Goal: Task Accomplishment & Management: Use online tool/utility

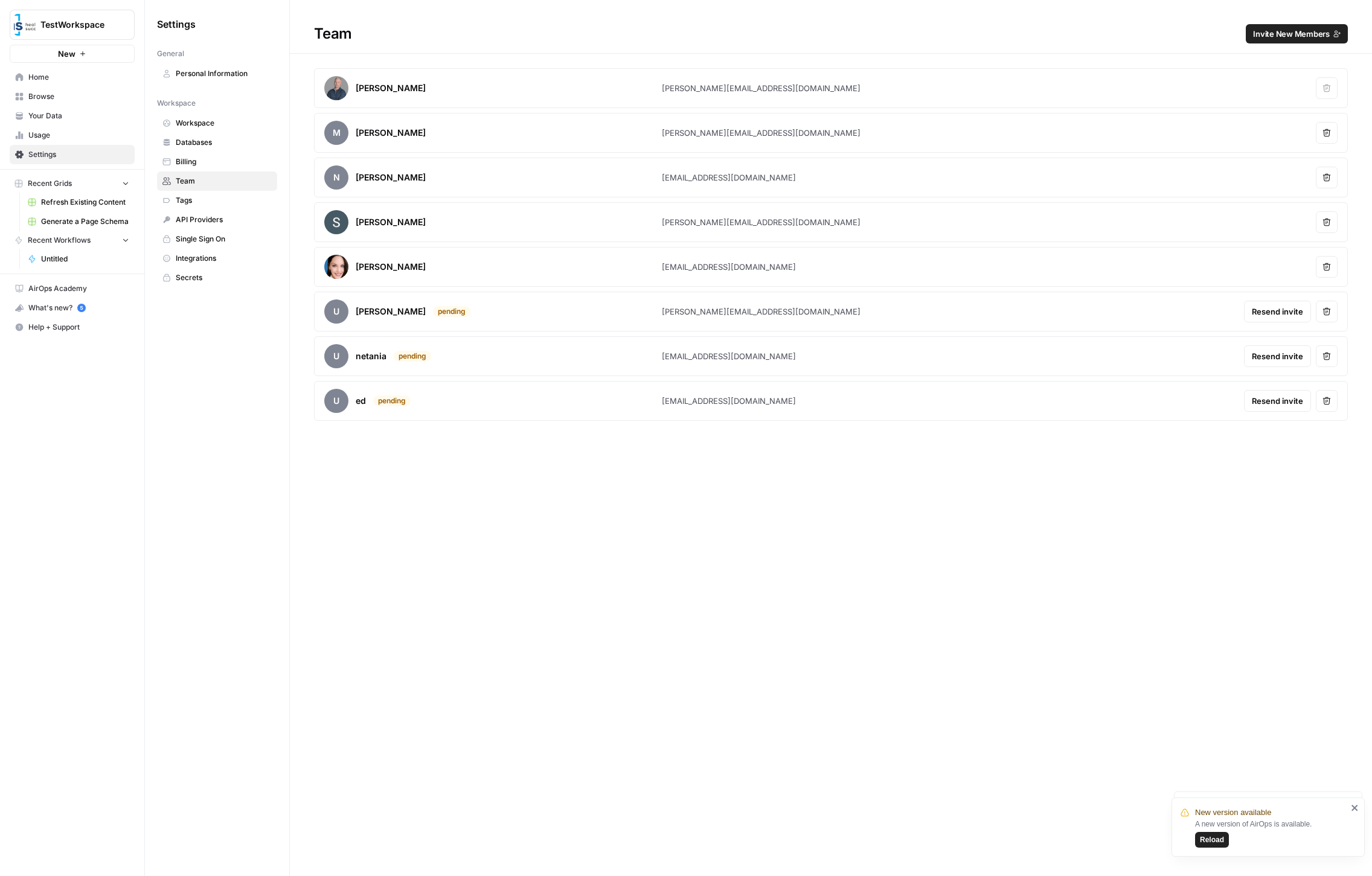
click at [473, 539] on div "Team Invite New Members Brandon Schakola [EMAIL_ADDRESS][DOMAIN_NAME] Remove us…" at bounding box center [830, 438] width 1082 height 876
click at [90, 80] on span "Home" at bounding box center [78, 77] width 101 height 11
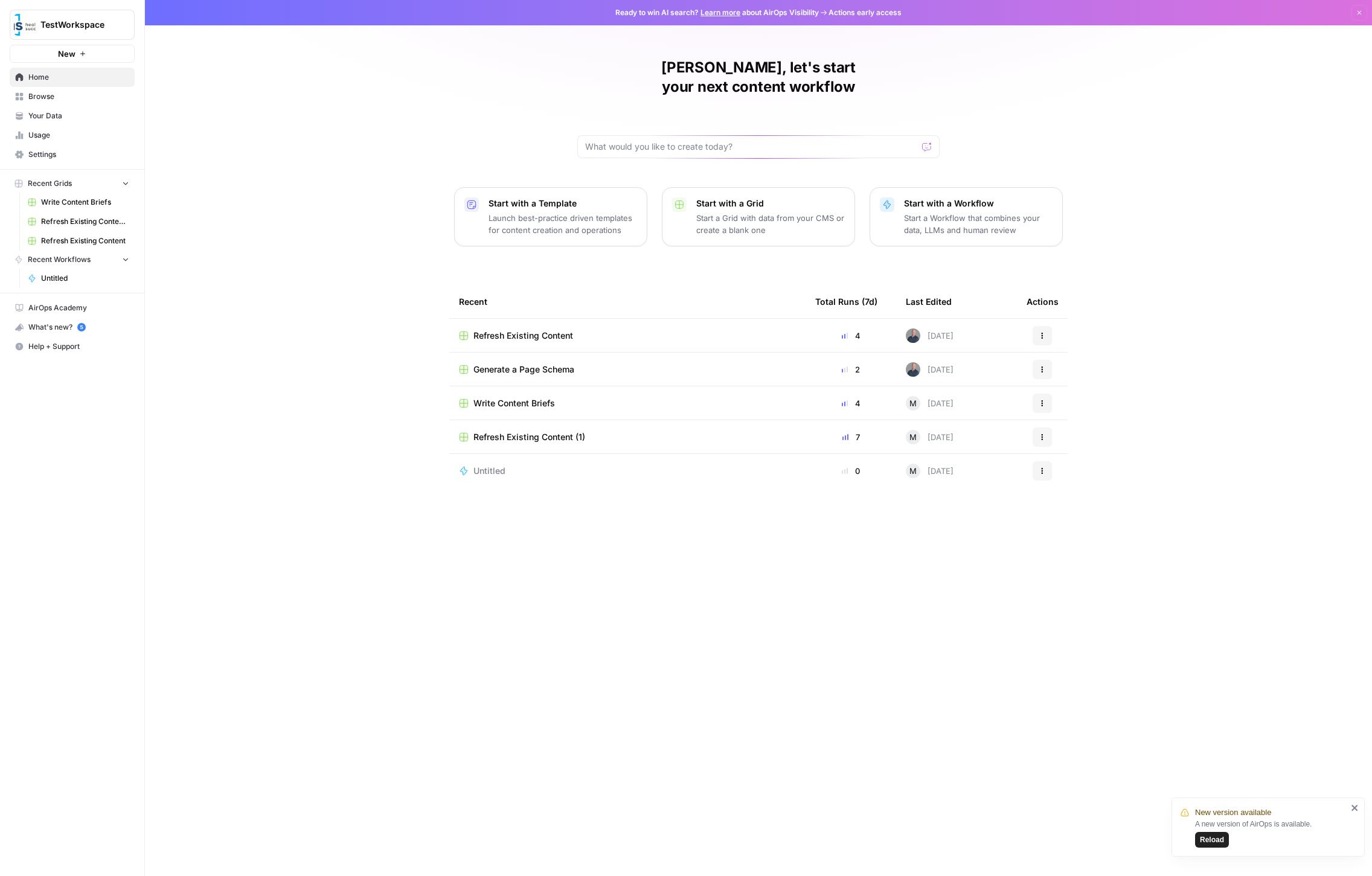
click at [302, 86] on div "[PERSON_NAME], let's start your next content workflow Start with a Template Lau…" at bounding box center [758, 438] width 1227 height 876
click at [80, 202] on span "Write Content Briefs" at bounding box center [85, 202] width 88 height 11
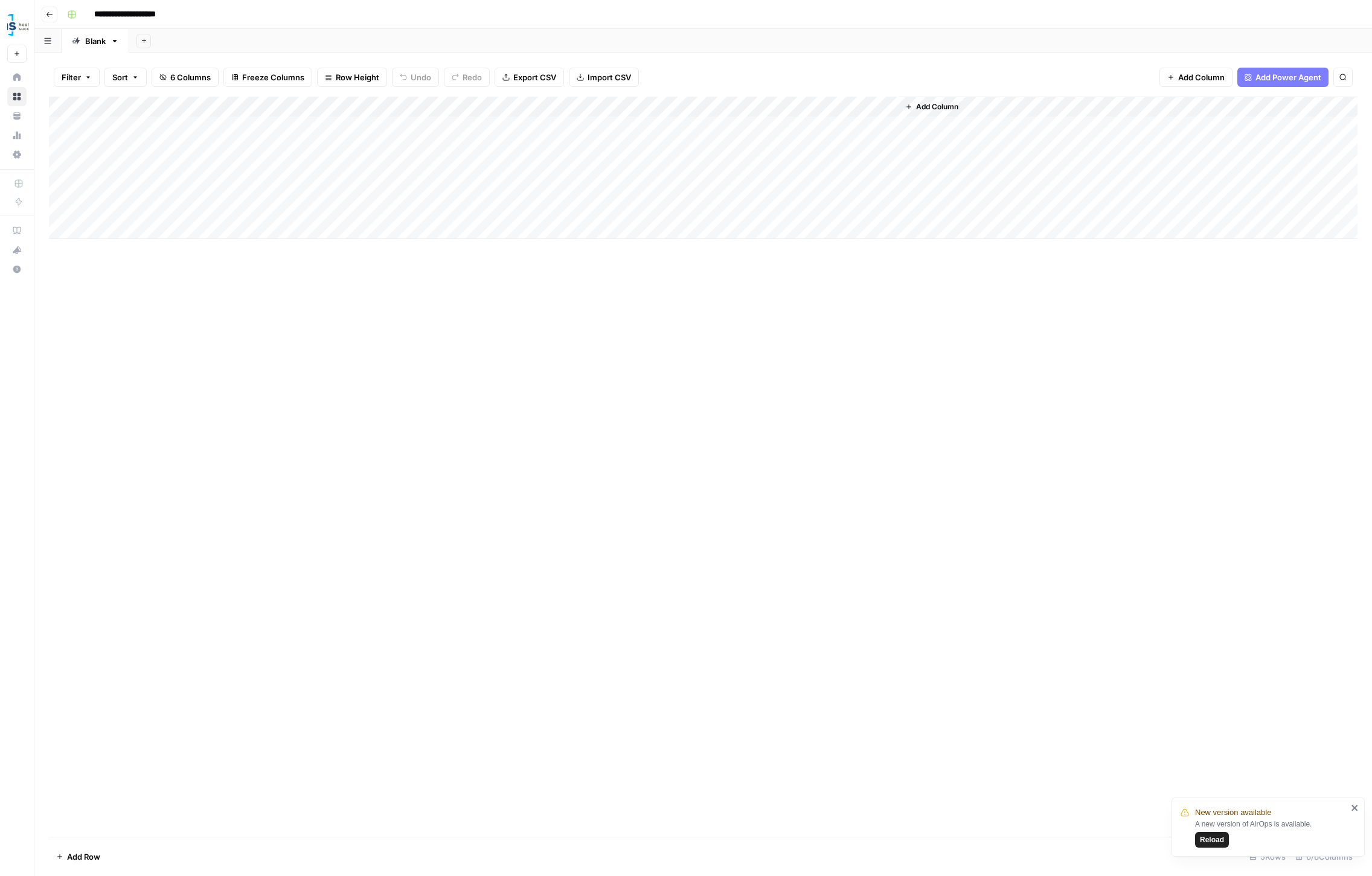
click at [163, 128] on div "Add Column" at bounding box center [703, 168] width 1309 height 142
click at [200, 104] on div "Add Column" at bounding box center [703, 168] width 1309 height 142
click at [200, 104] on div at bounding box center [147, 109] width 158 height 24
click at [228, 322] on div "Add Column" at bounding box center [703, 467] width 1309 height 740
click at [185, 165] on div "Add Column" at bounding box center [703, 168] width 1309 height 142
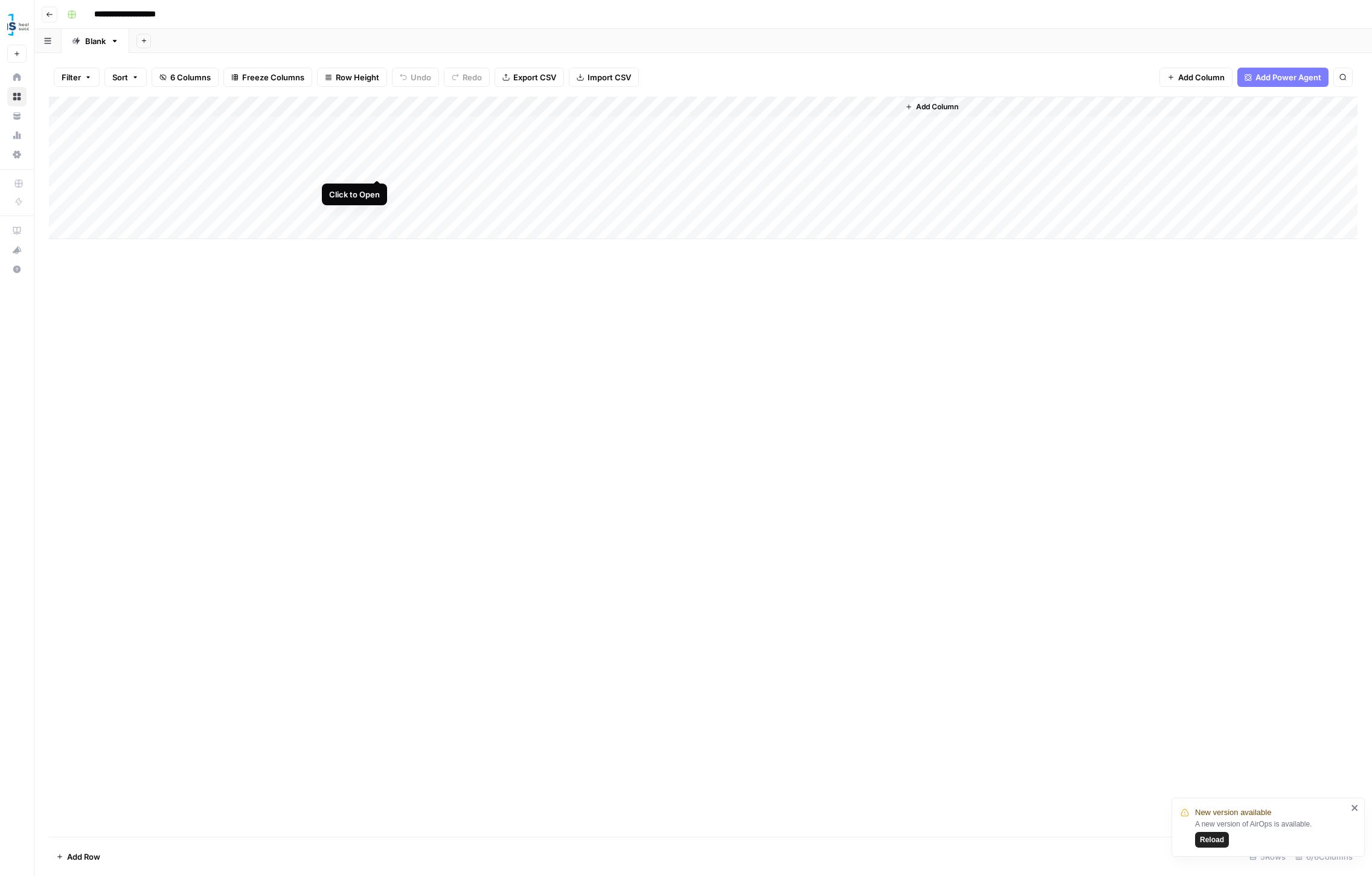
click at [378, 166] on div "Add Column" at bounding box center [703, 168] width 1309 height 142
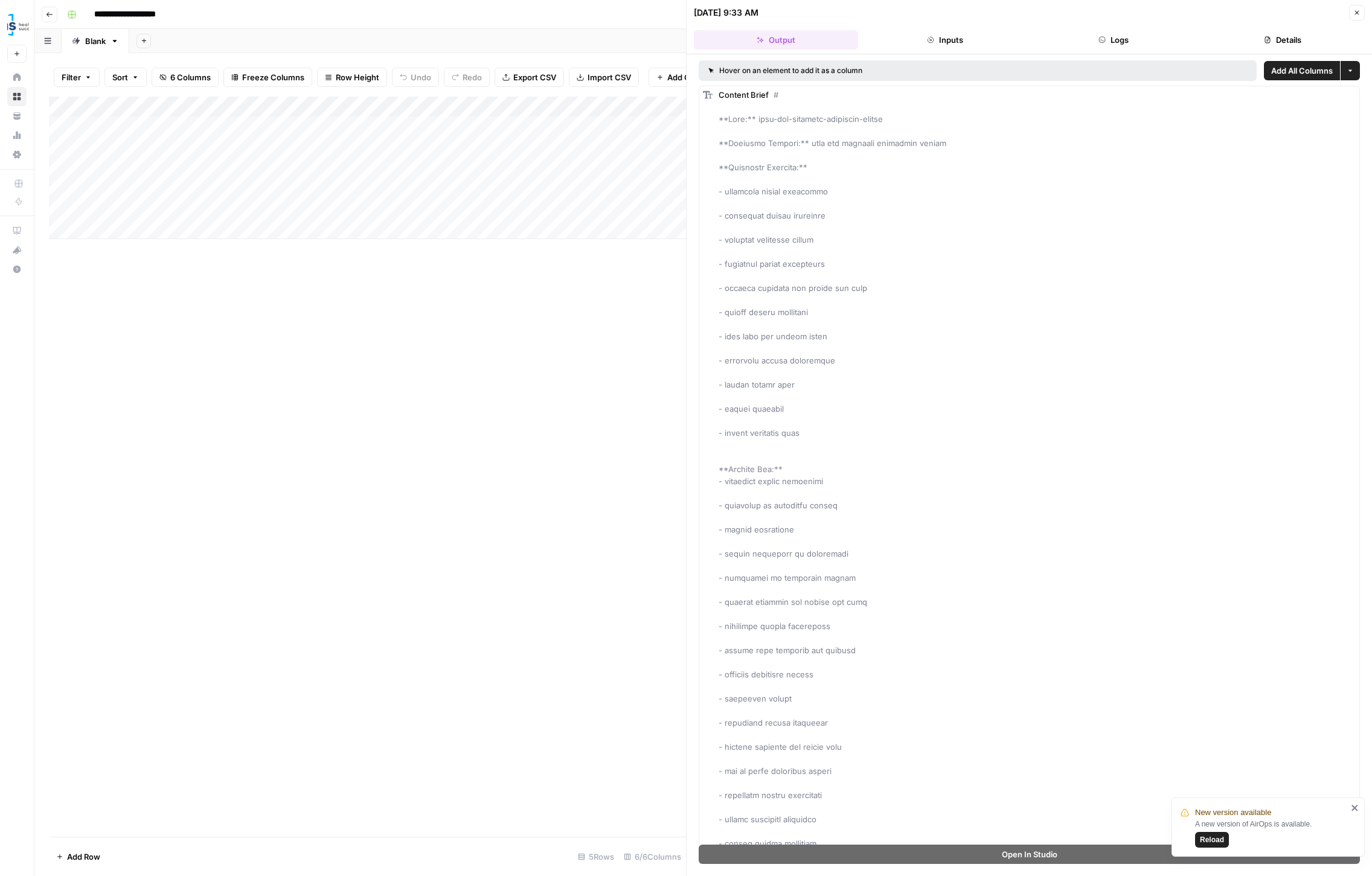
click at [544, 413] on div "Add Column" at bounding box center [367, 467] width 637 height 740
click at [593, 367] on div "Add Column" at bounding box center [367, 467] width 637 height 740
click at [1356, 14] on icon "button" at bounding box center [1357, 13] width 7 height 7
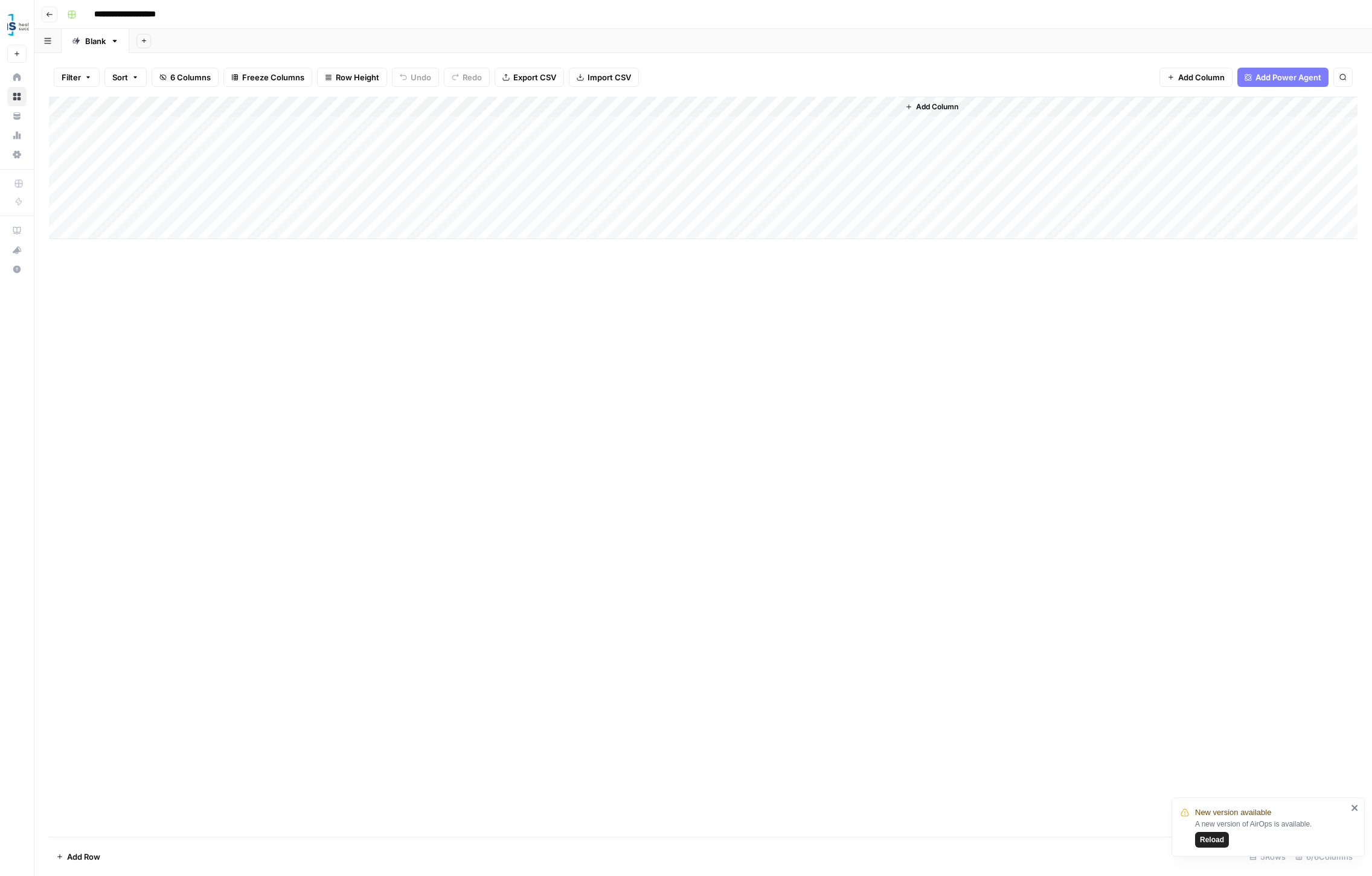
click at [527, 334] on div "Add Column" at bounding box center [703, 467] width 1309 height 740
click at [330, 105] on div "Add Column" at bounding box center [703, 168] width 1309 height 142
click at [378, 316] on div "Add Column" at bounding box center [703, 467] width 1309 height 740
click at [375, 166] on div "Add Column" at bounding box center [703, 168] width 1309 height 142
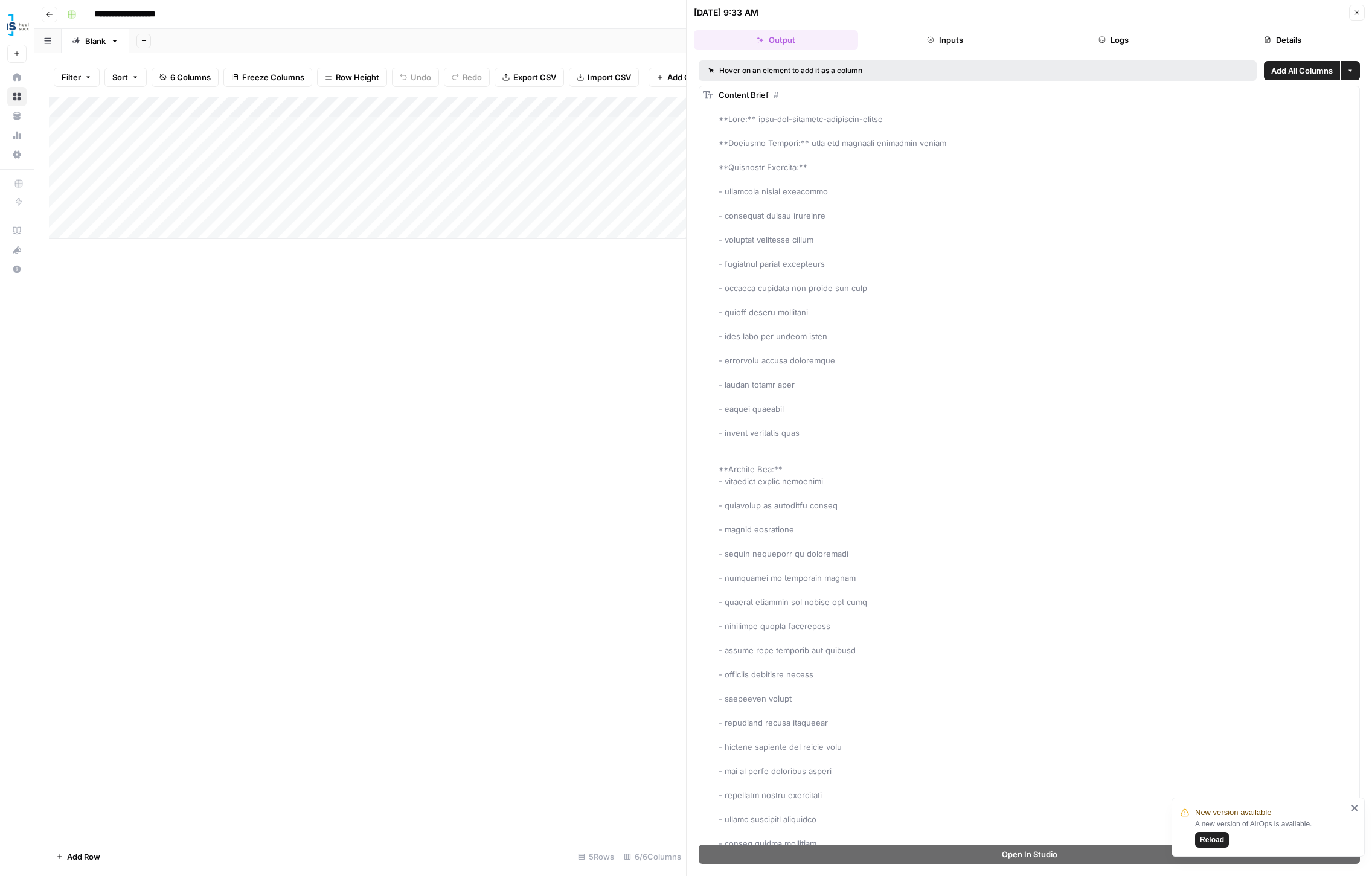
click at [1354, 10] on icon "button" at bounding box center [1357, 13] width 7 height 7
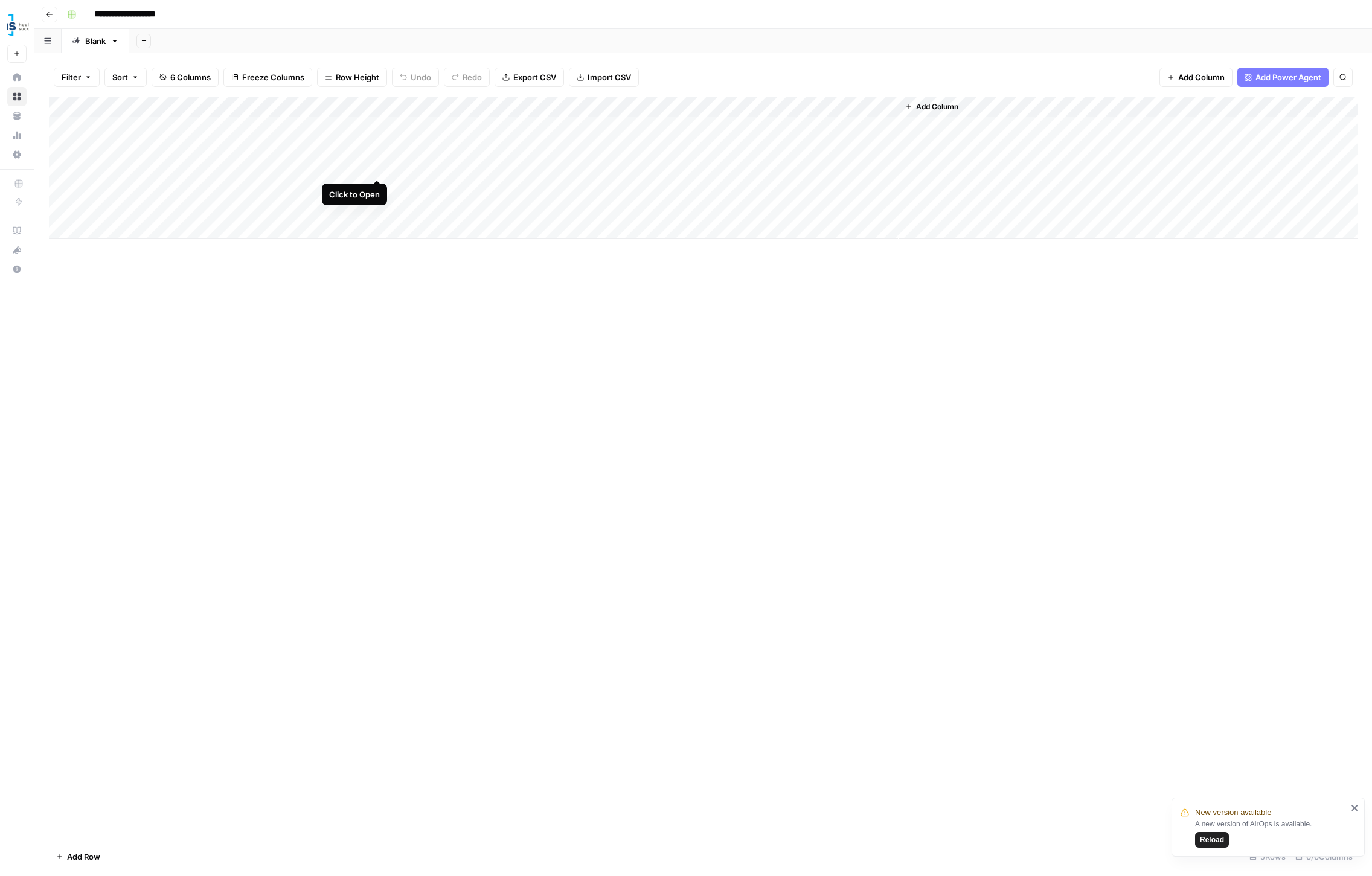
click at [378, 165] on div "Add Column" at bounding box center [703, 168] width 1309 height 142
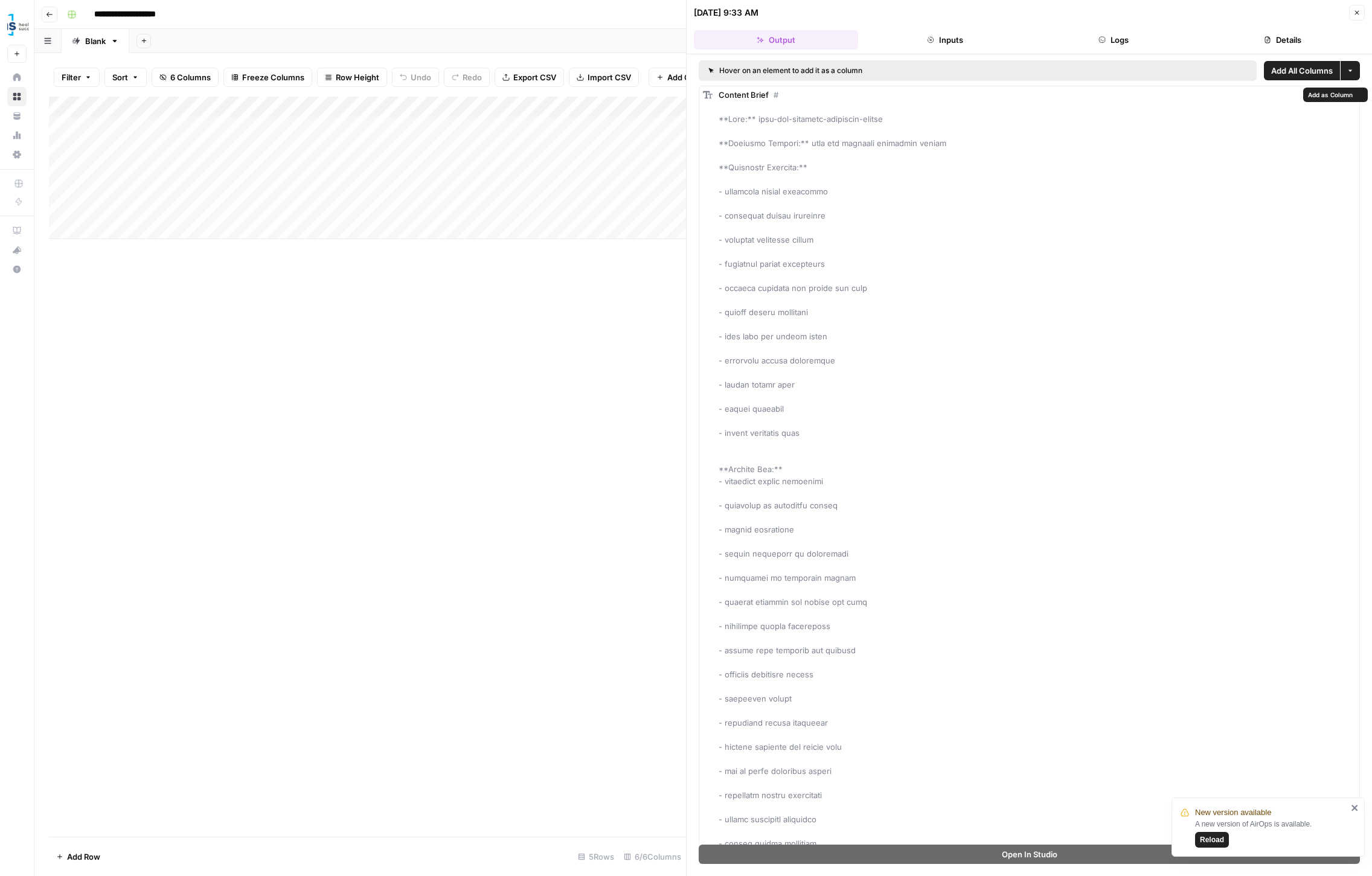
scroll to position [1, 0]
drag, startPoint x: 722, startPoint y: 119, endPoint x: 997, endPoint y: 131, distance: 275.3
drag, startPoint x: 758, startPoint y: 118, endPoint x: 916, endPoint y: 125, distance: 158.2
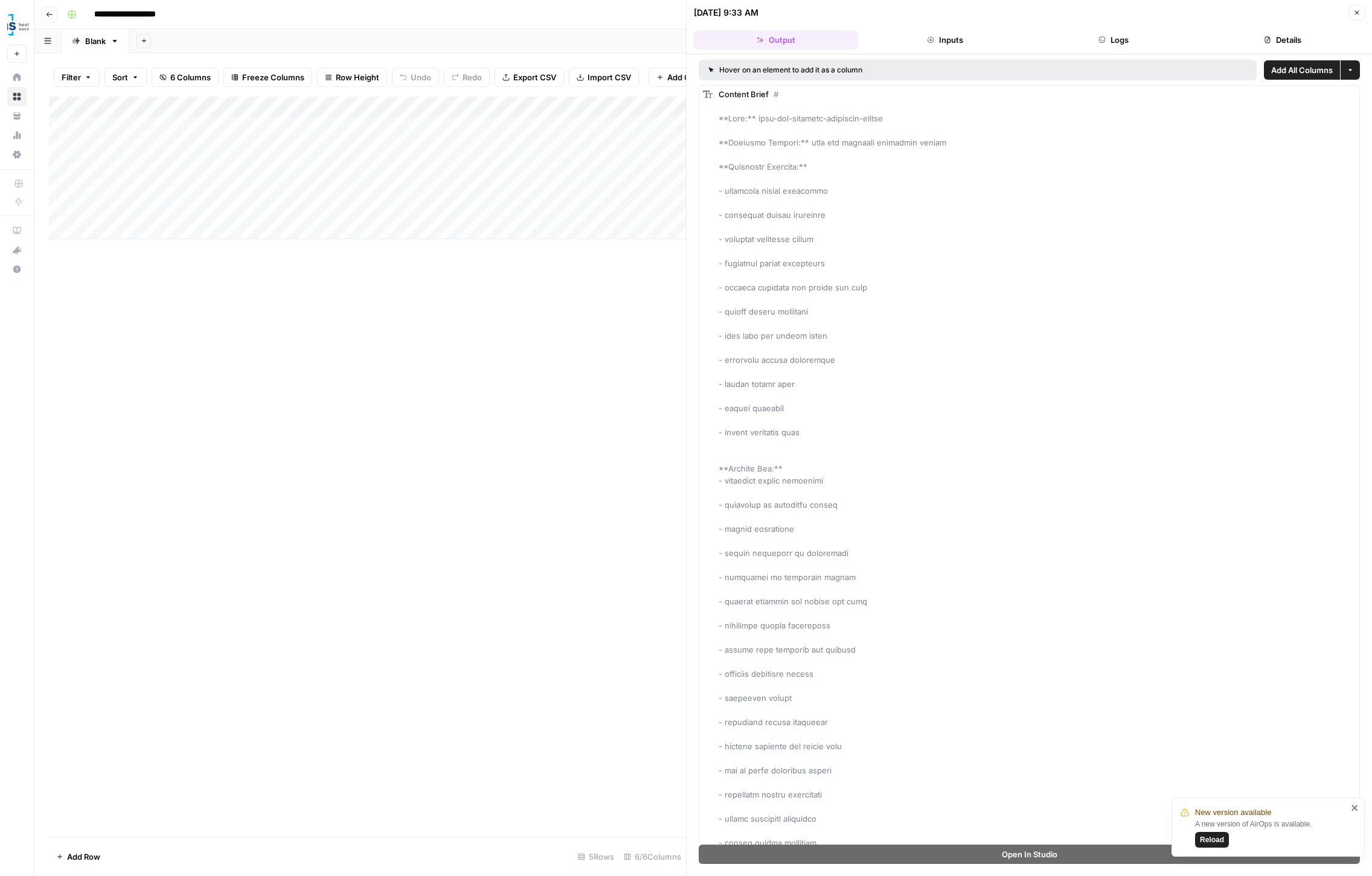
click at [1362, 11] on button "Close" at bounding box center [1356, 12] width 16 height 16
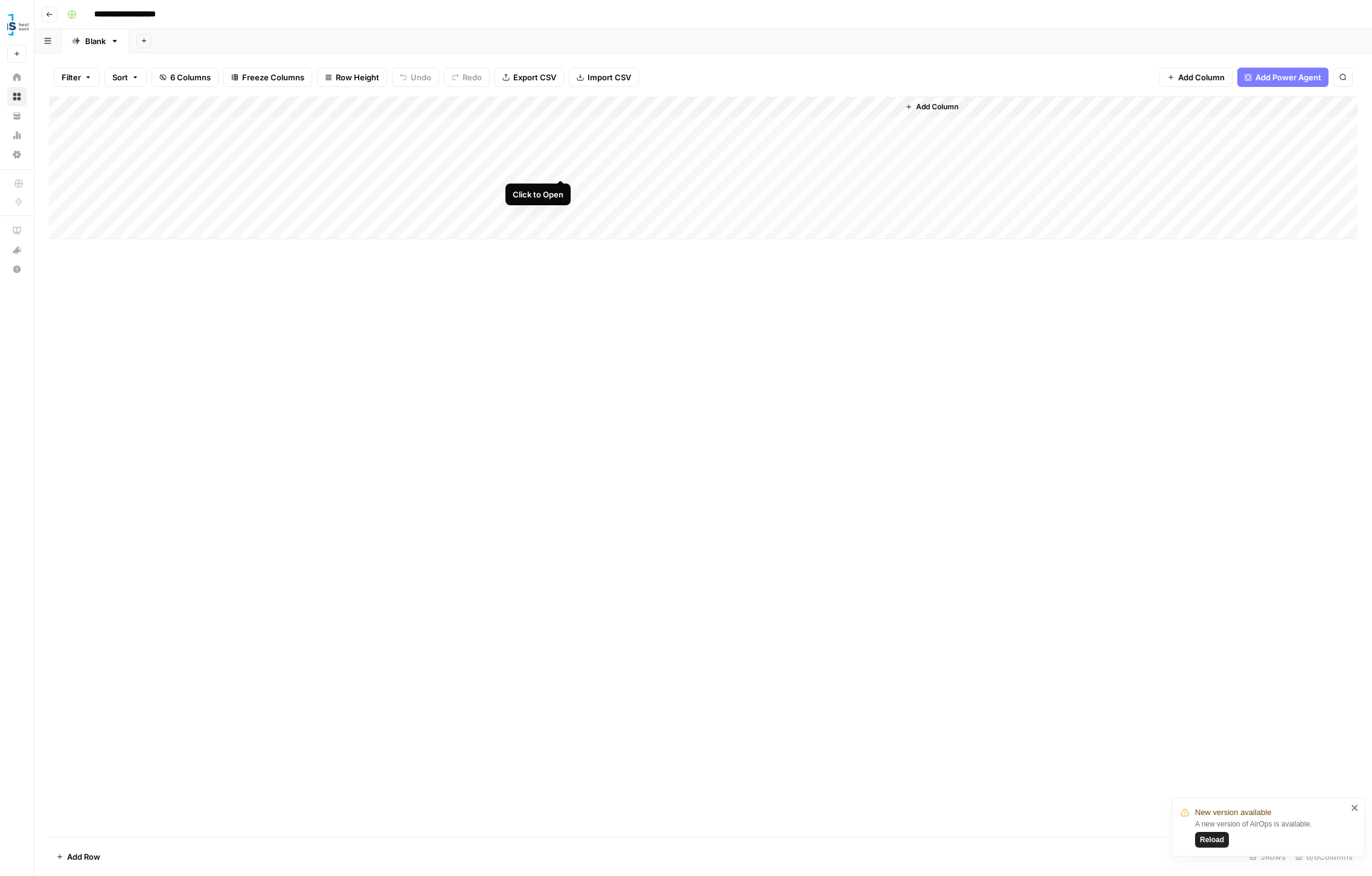
click at [559, 165] on div "Add Column" at bounding box center [703, 168] width 1309 height 142
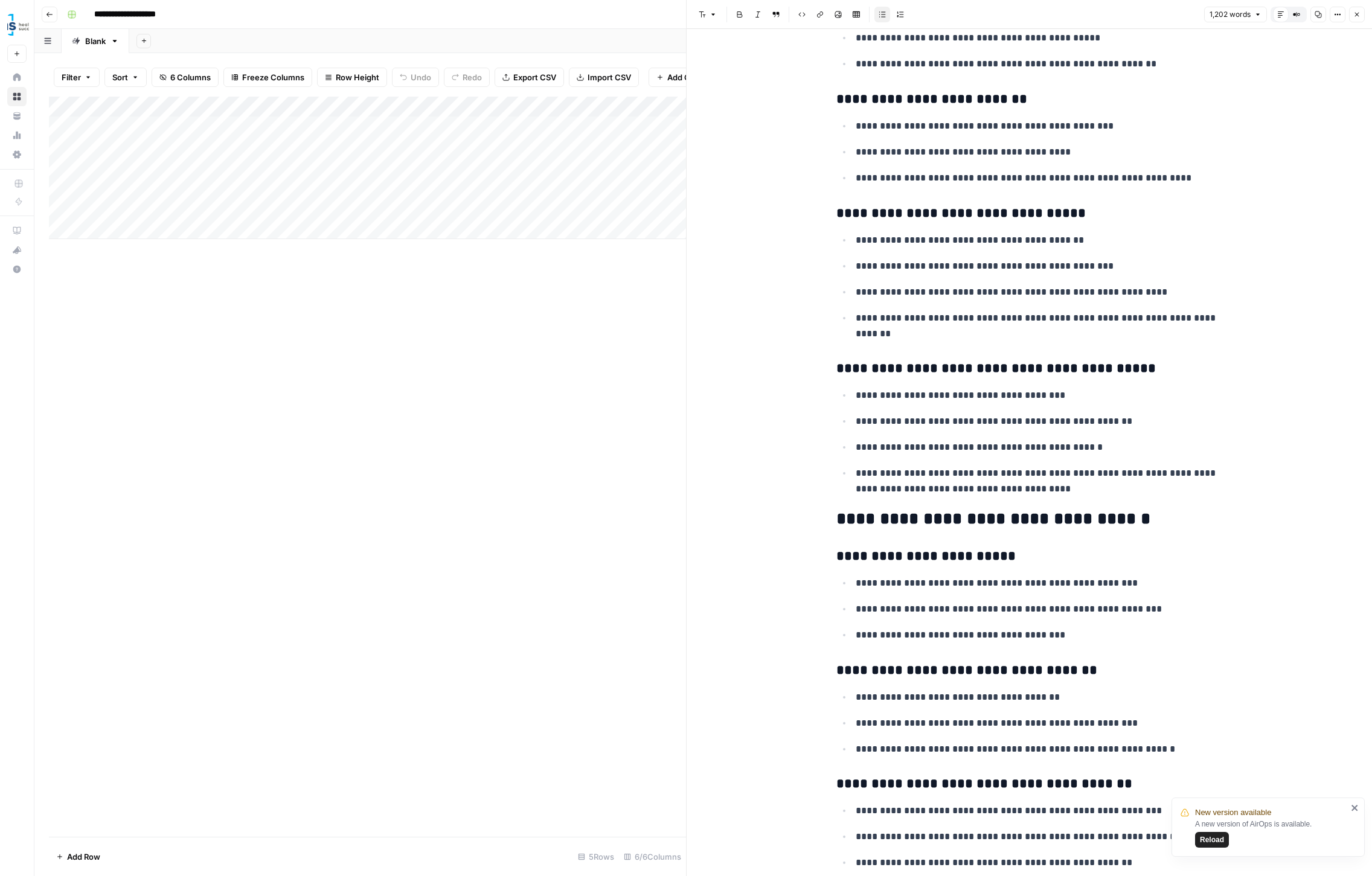
scroll to position [2243, 0]
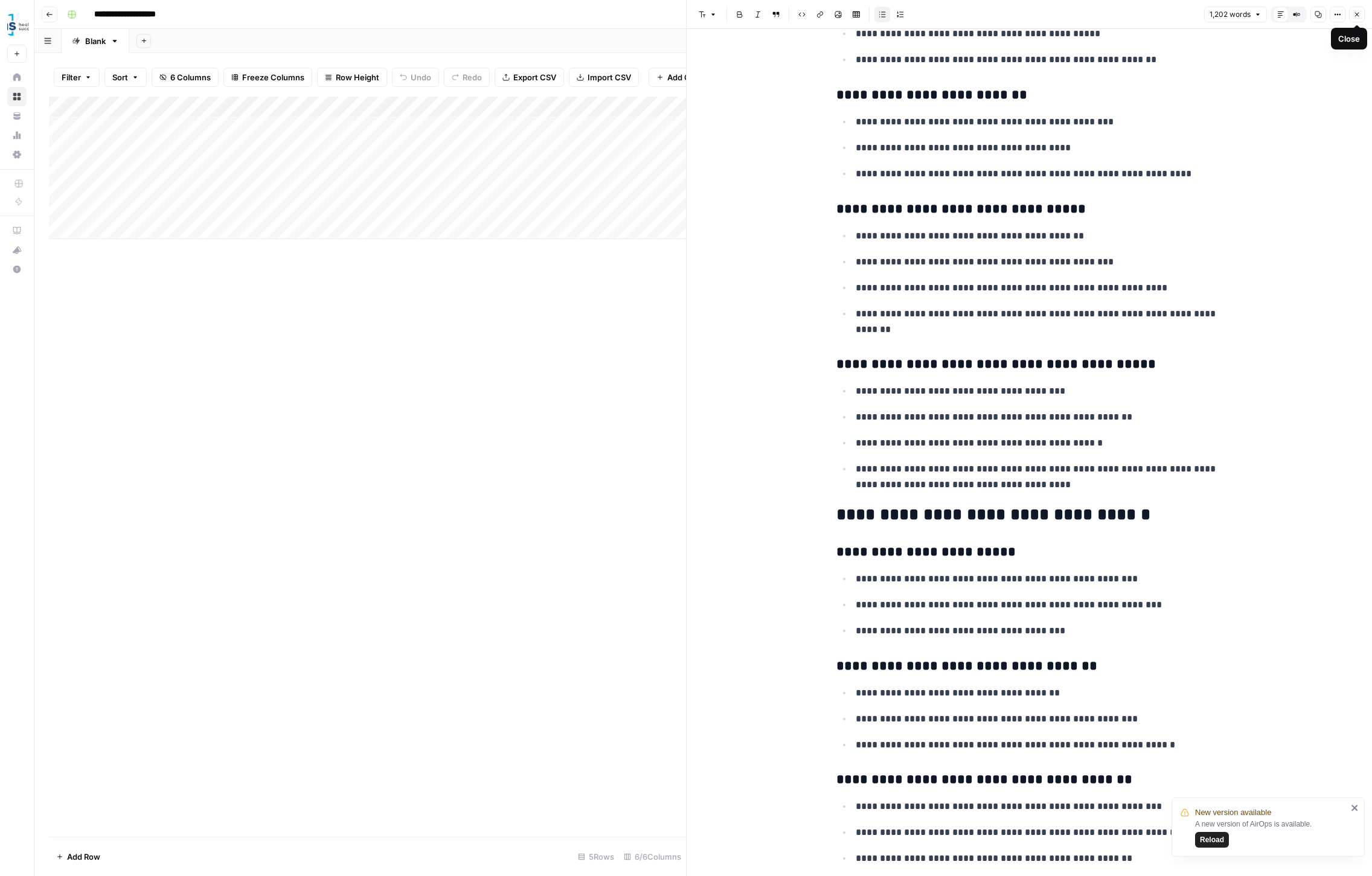
click at [1358, 16] on icon "button" at bounding box center [1357, 15] width 4 height 4
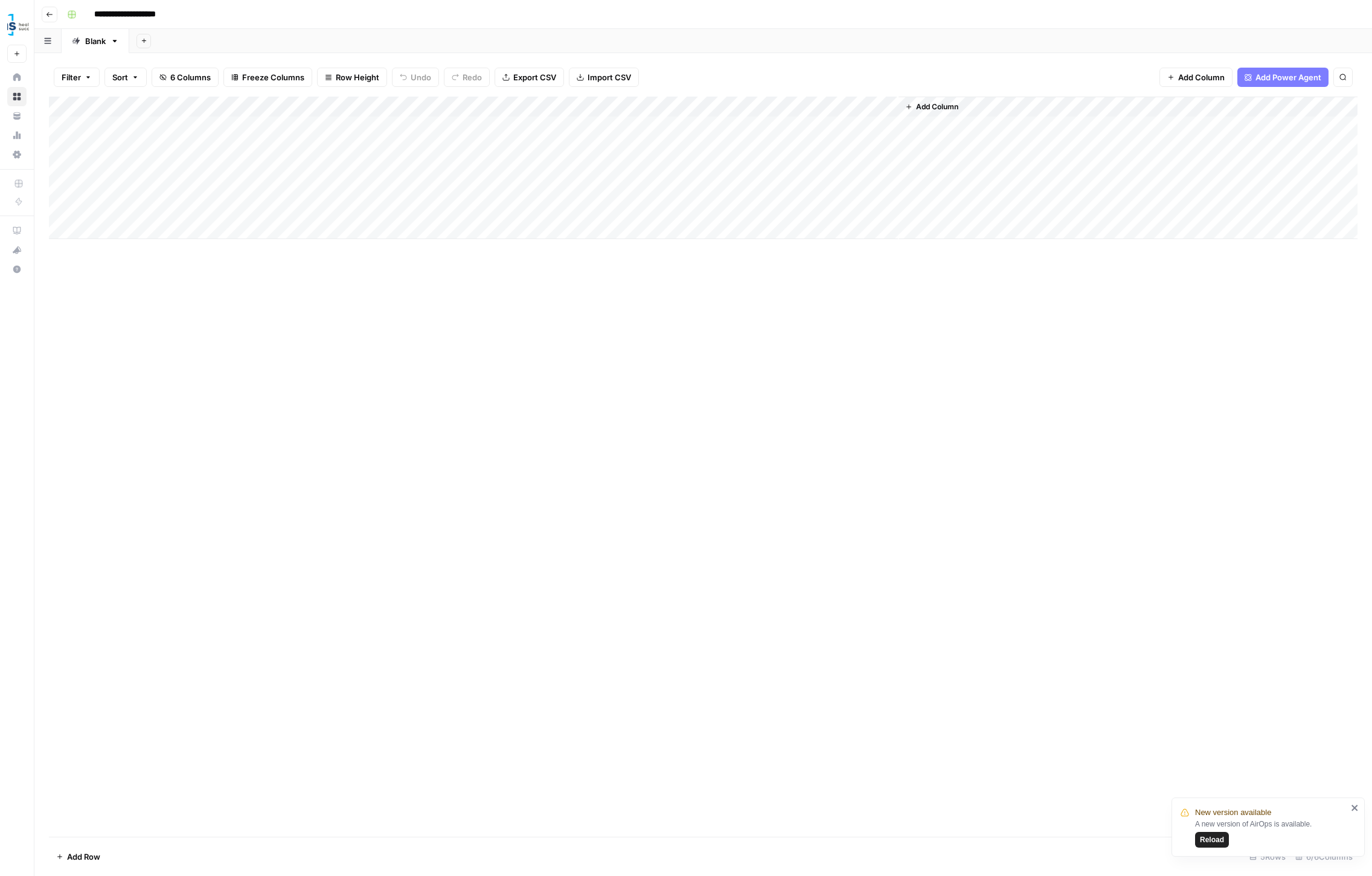
click at [182, 186] on div "Add Column" at bounding box center [703, 168] width 1309 height 142
click at [559, 187] on div "Add Column" at bounding box center [703, 168] width 1309 height 142
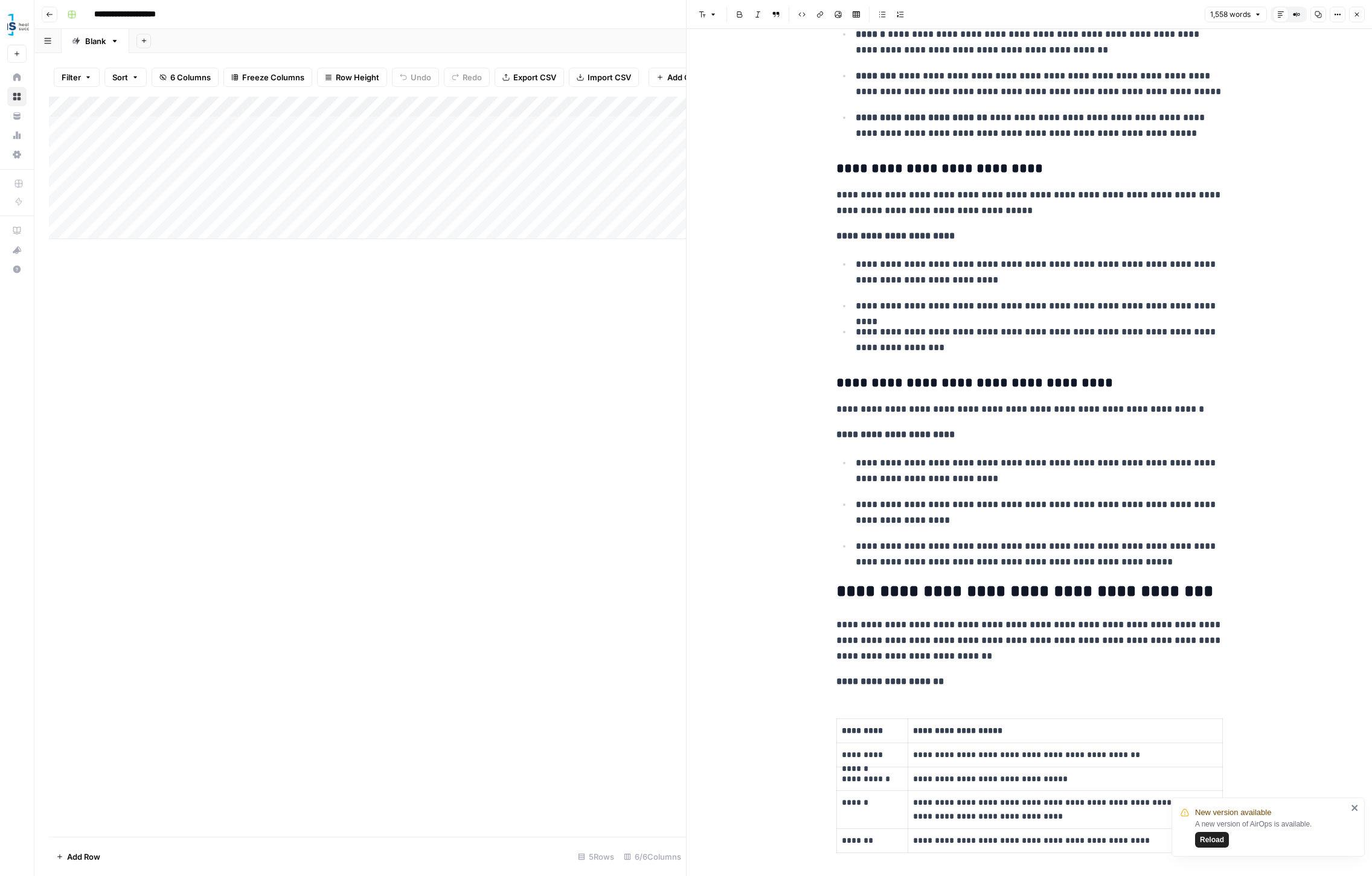
scroll to position [2145, 0]
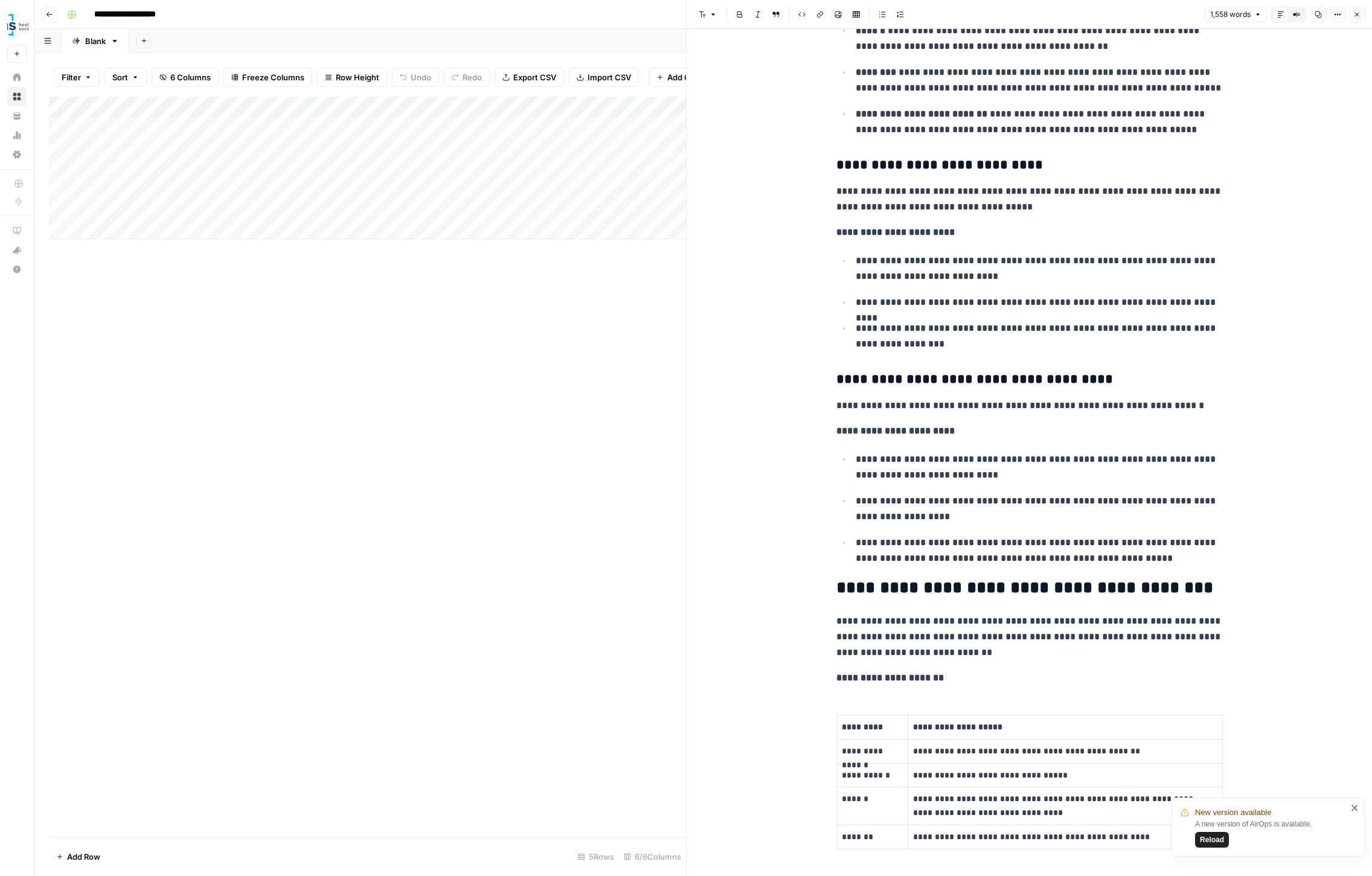
click at [1358, 13] on icon "button" at bounding box center [1357, 15] width 7 height 7
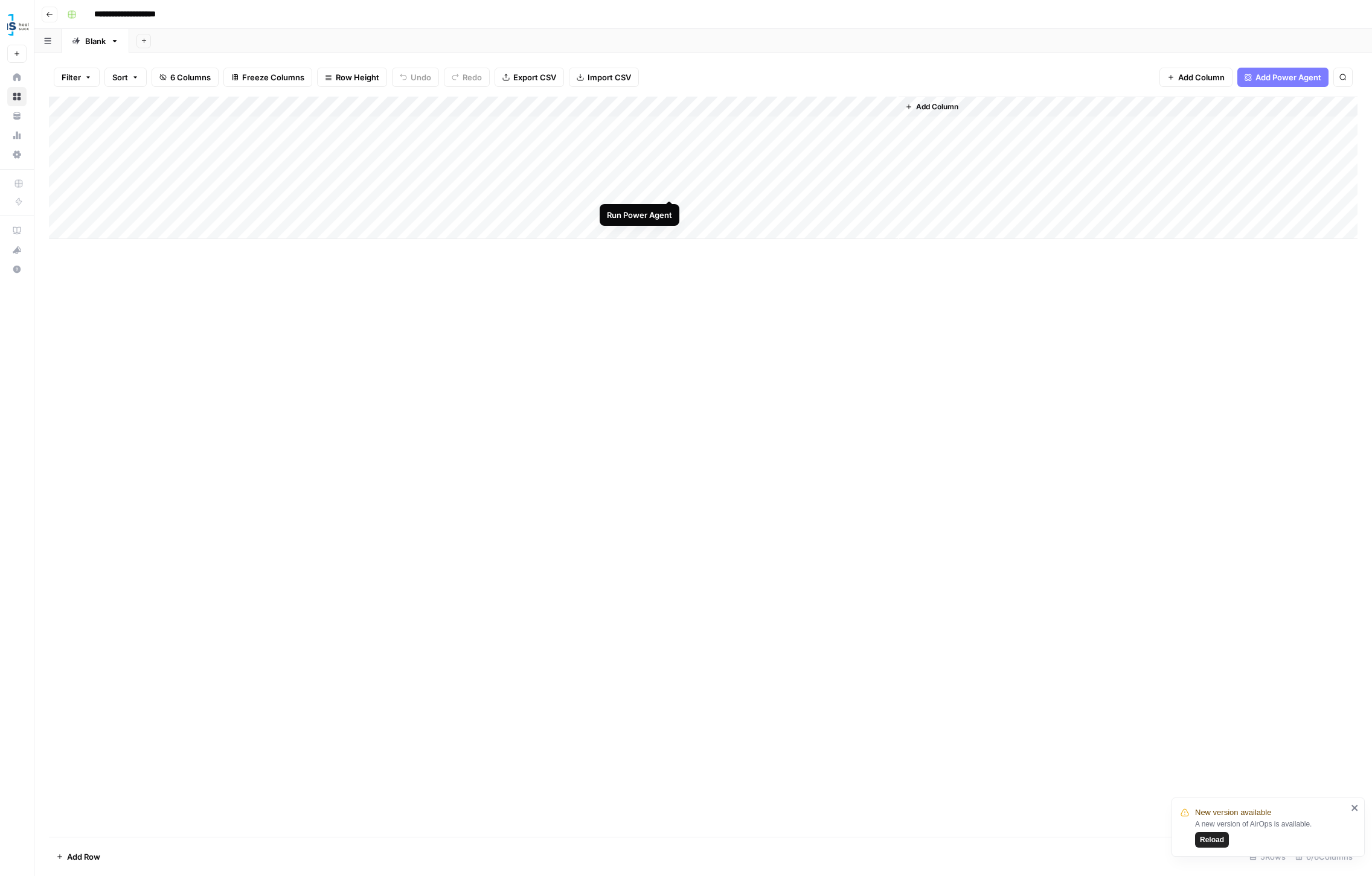
click at [668, 186] on div "Add Column" at bounding box center [703, 168] width 1309 height 142
click at [653, 185] on div "Add Column" at bounding box center [703, 168] width 1309 height 142
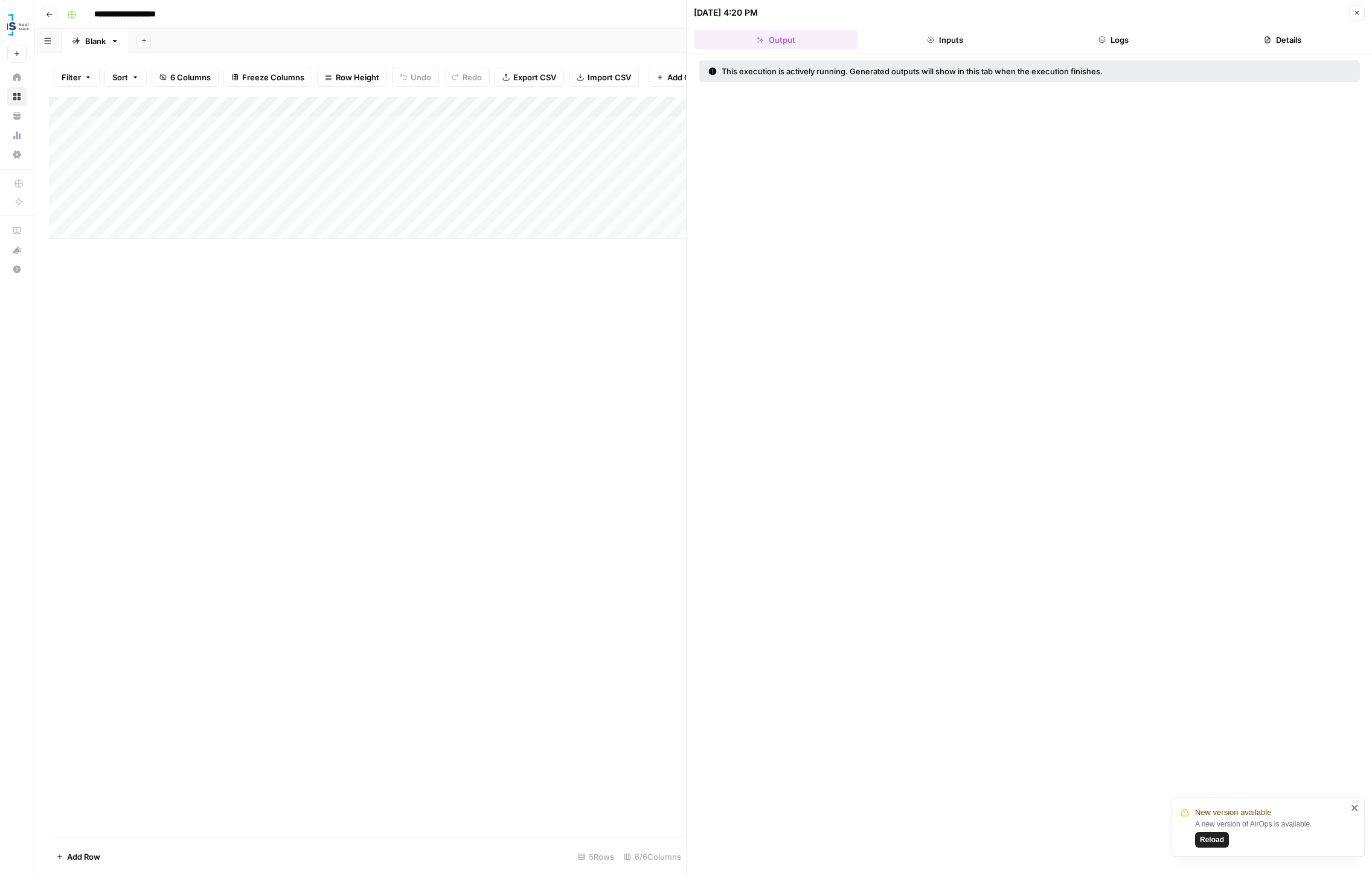
click at [944, 35] on button "Inputs" at bounding box center [944, 40] width 164 height 19
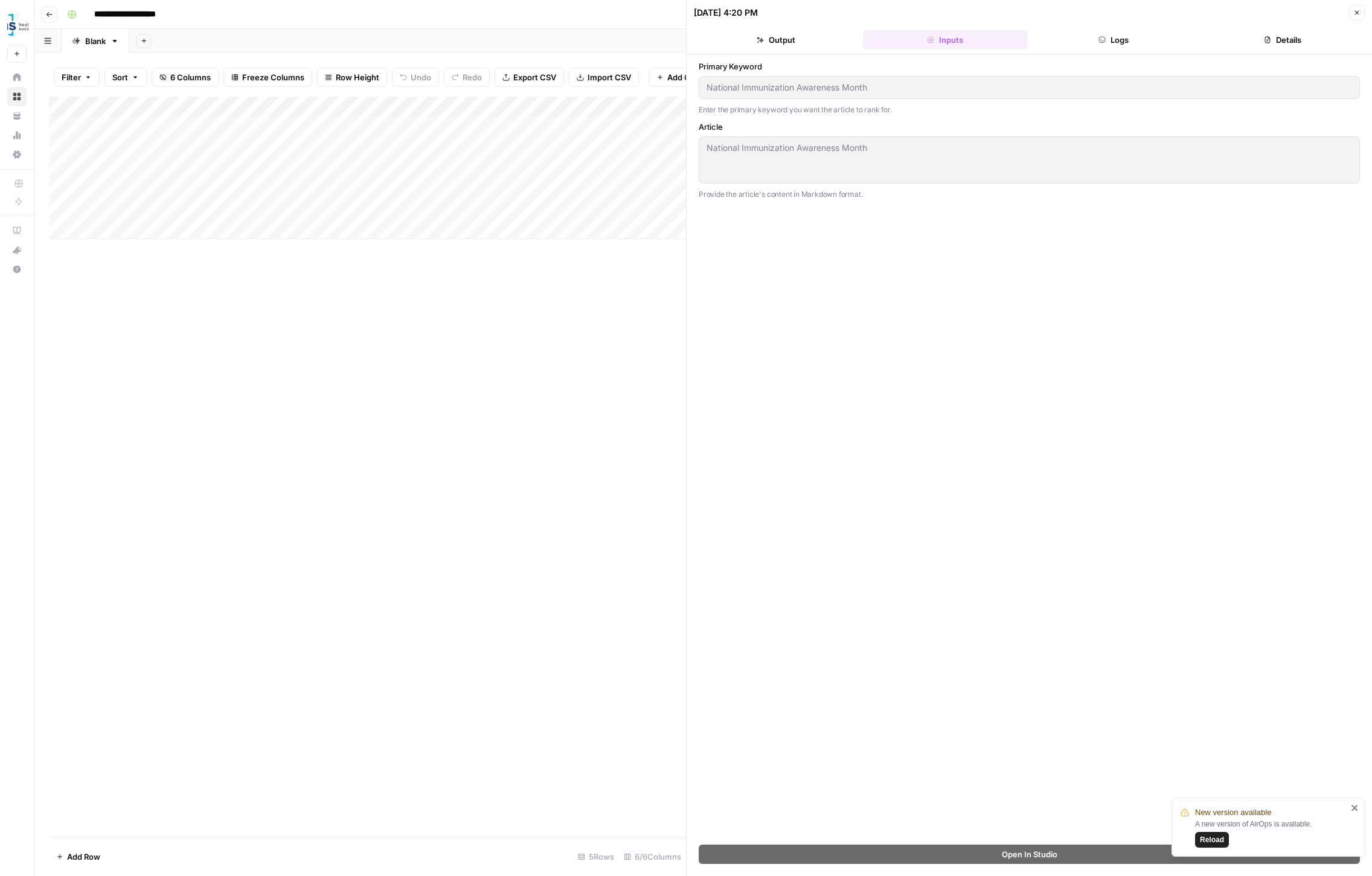
click at [1126, 36] on button "Logs" at bounding box center [1114, 40] width 164 height 19
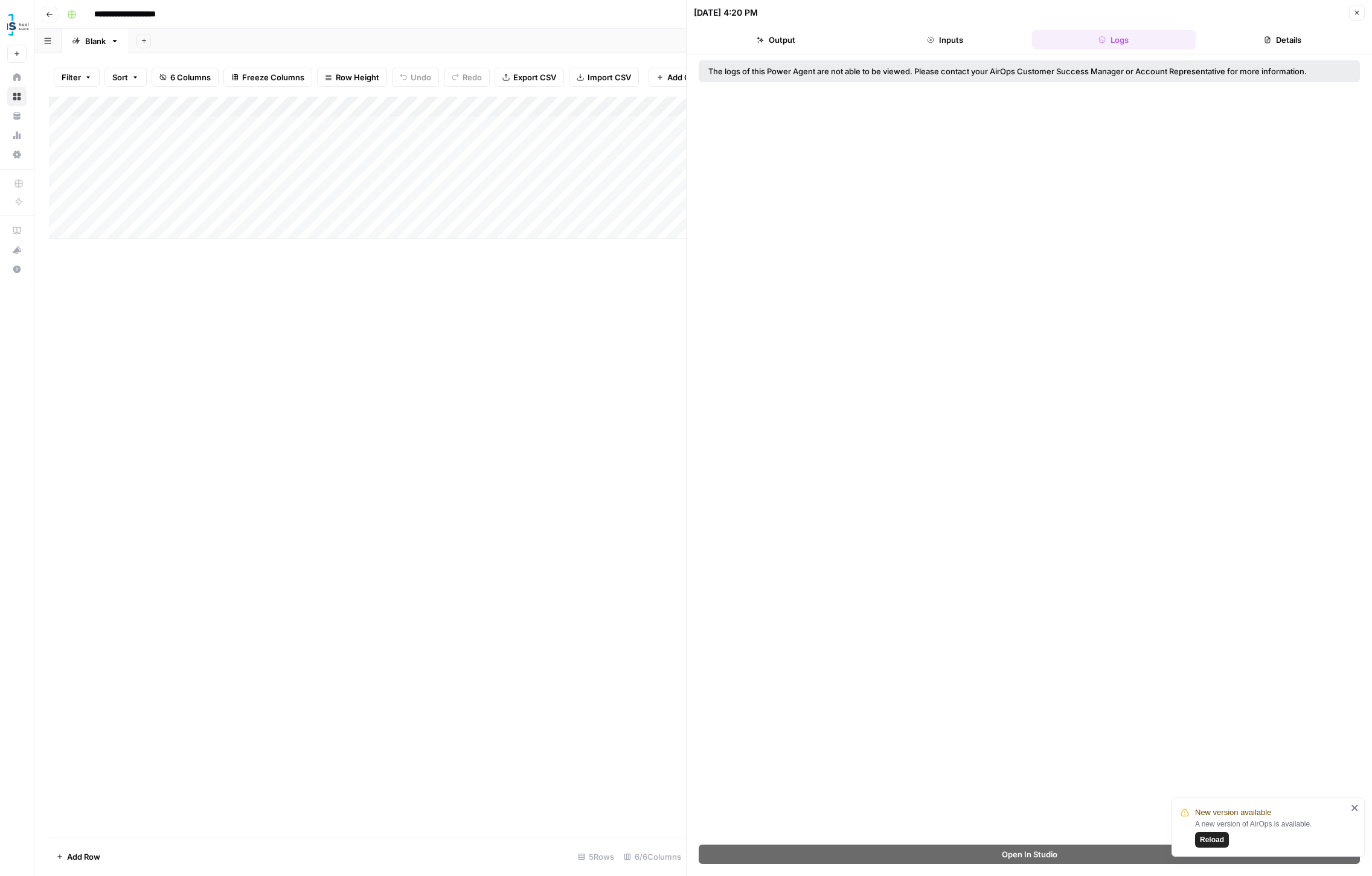
click at [1281, 38] on button "Details" at bounding box center [1283, 40] width 164 height 19
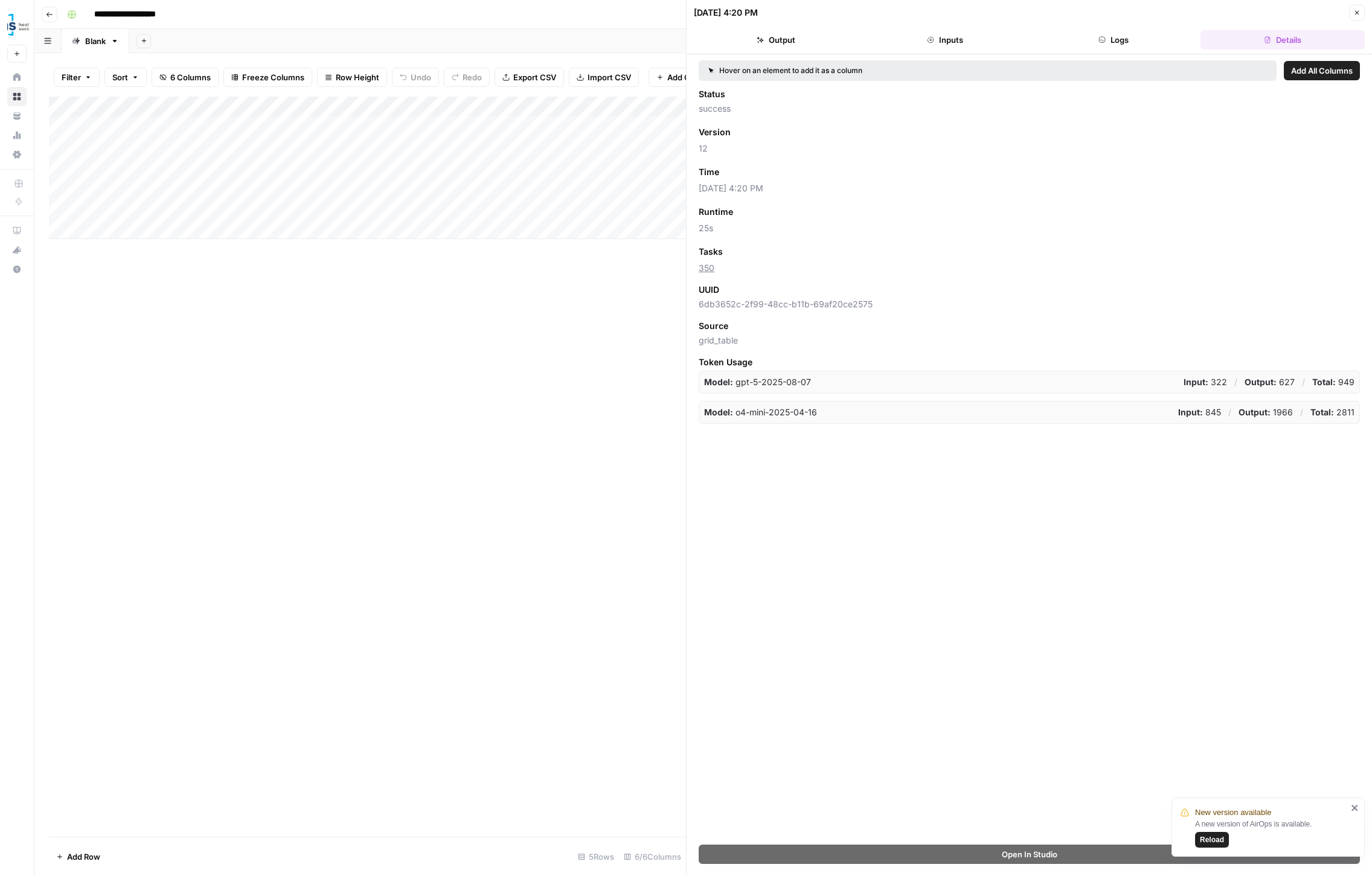
click at [1356, 11] on icon "button" at bounding box center [1357, 13] width 4 height 4
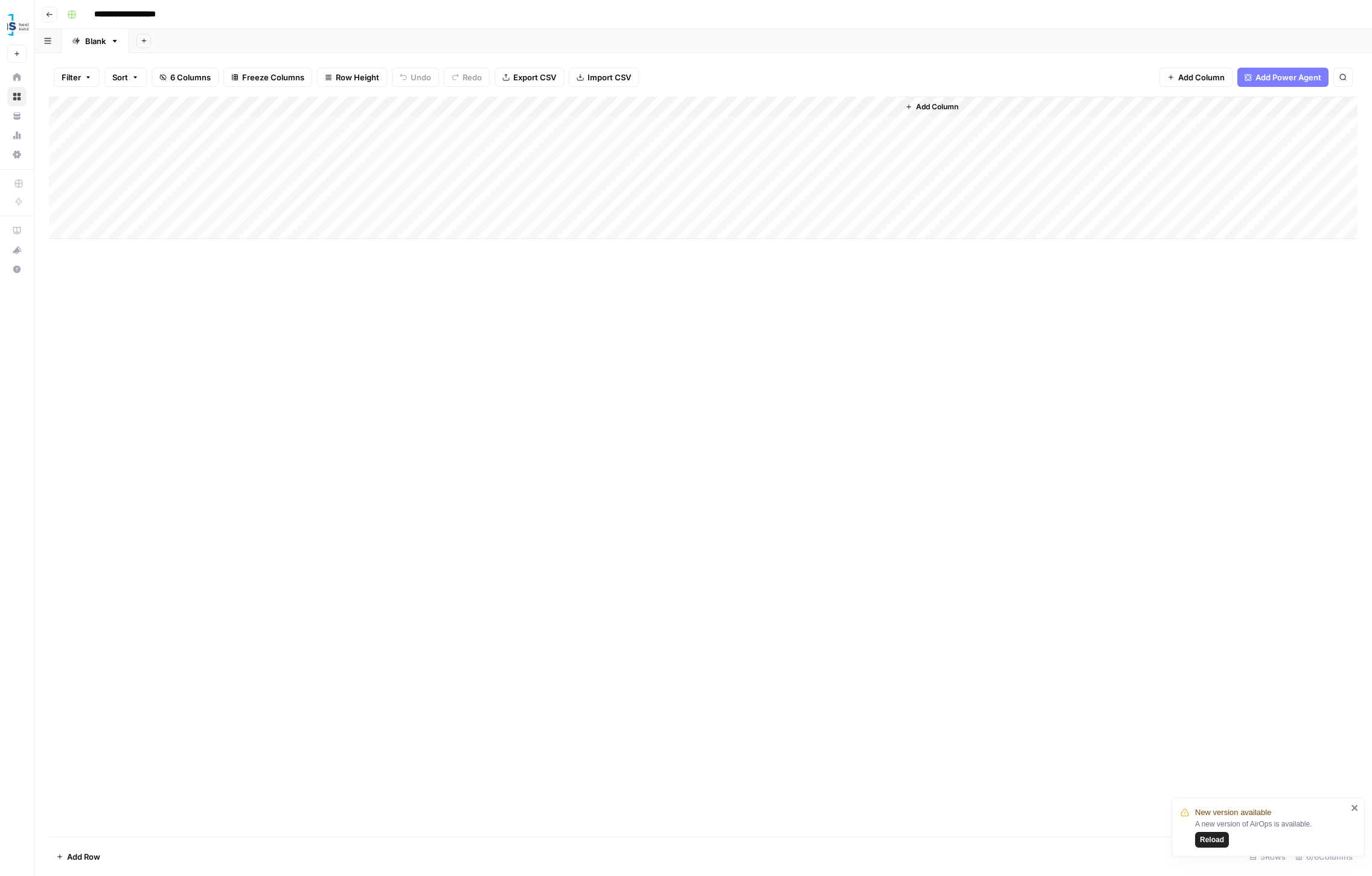
click at [773, 189] on div "Add Column" at bounding box center [703, 168] width 1309 height 142
click at [847, 191] on div "Add Column" at bounding box center [703, 168] width 1309 height 142
click at [633, 305] on div "Add Column" at bounding box center [703, 467] width 1309 height 740
click at [559, 186] on div "Add Column" at bounding box center [703, 168] width 1309 height 142
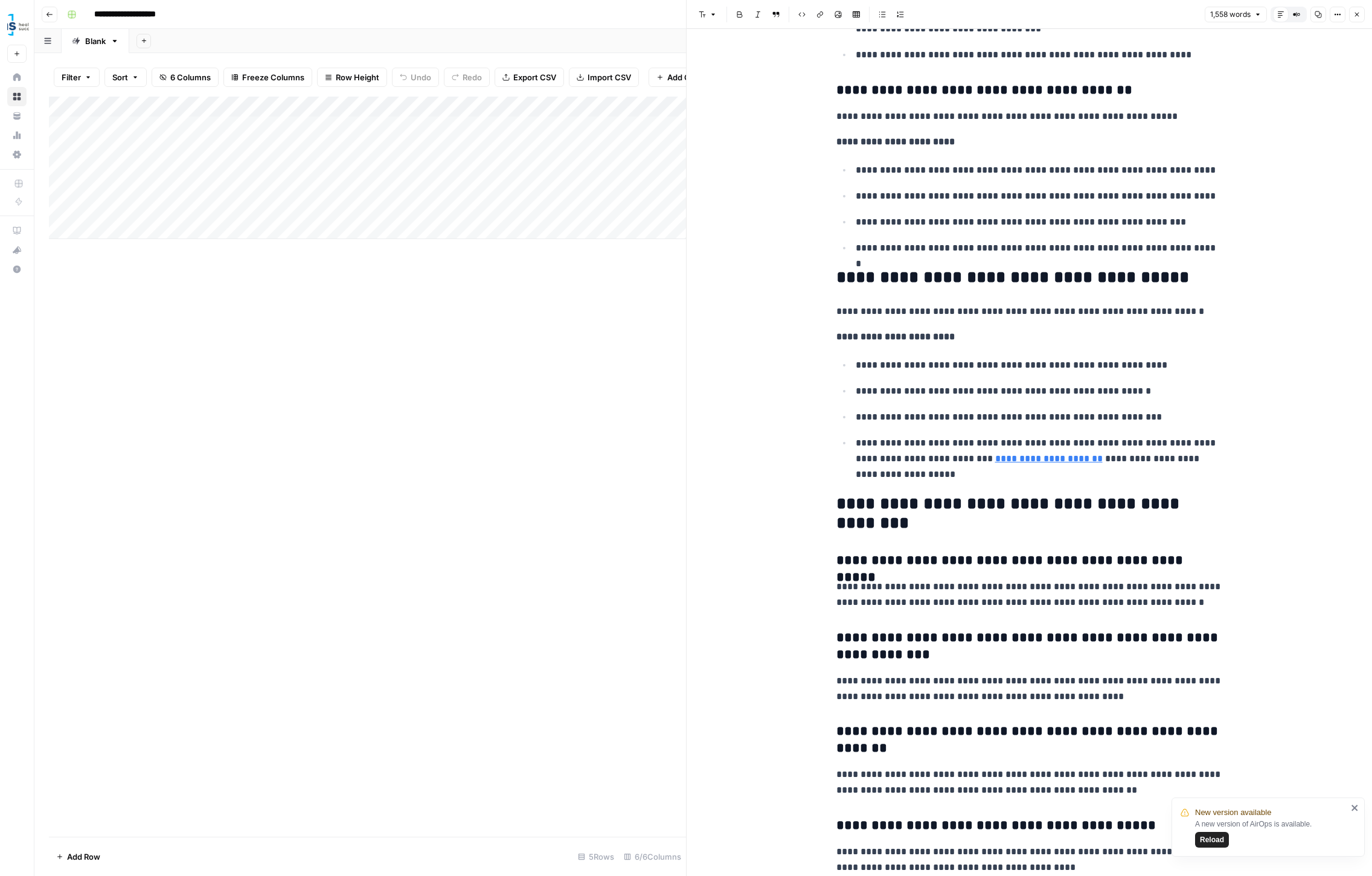
scroll to position [4812, 0]
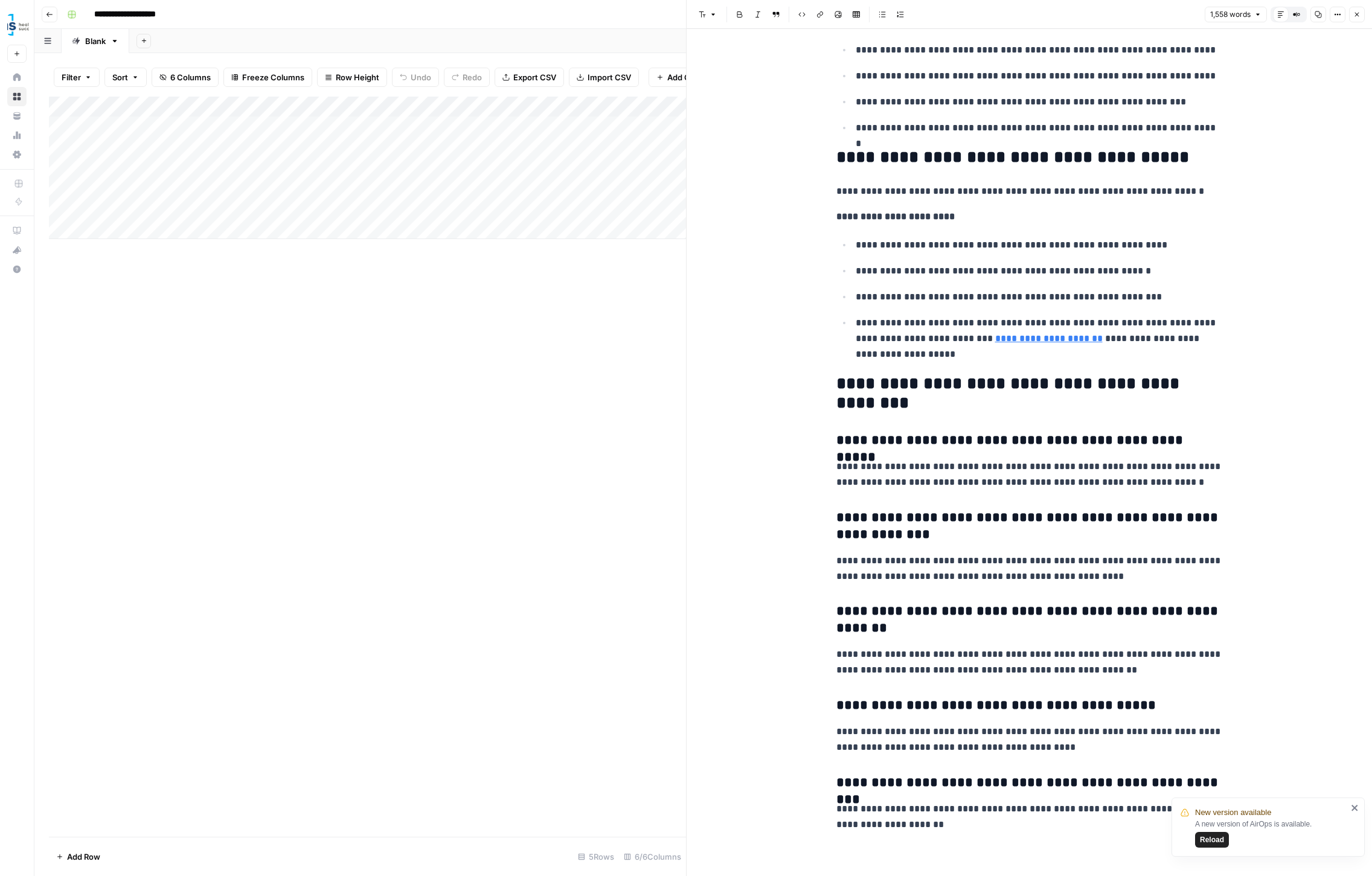
click at [1355, 806] on icon "close" at bounding box center [1354, 807] width 8 height 10
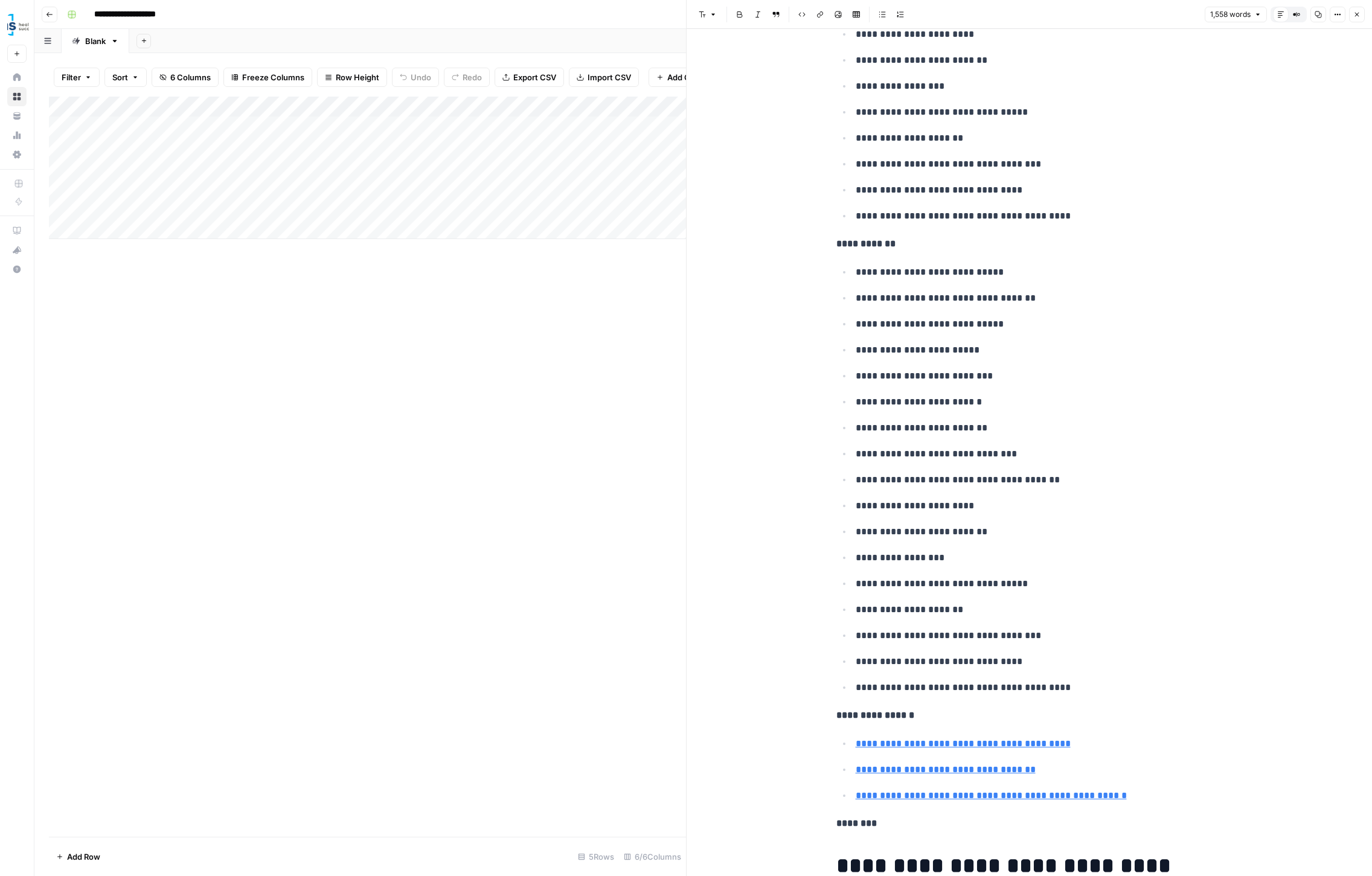
scroll to position [0, 0]
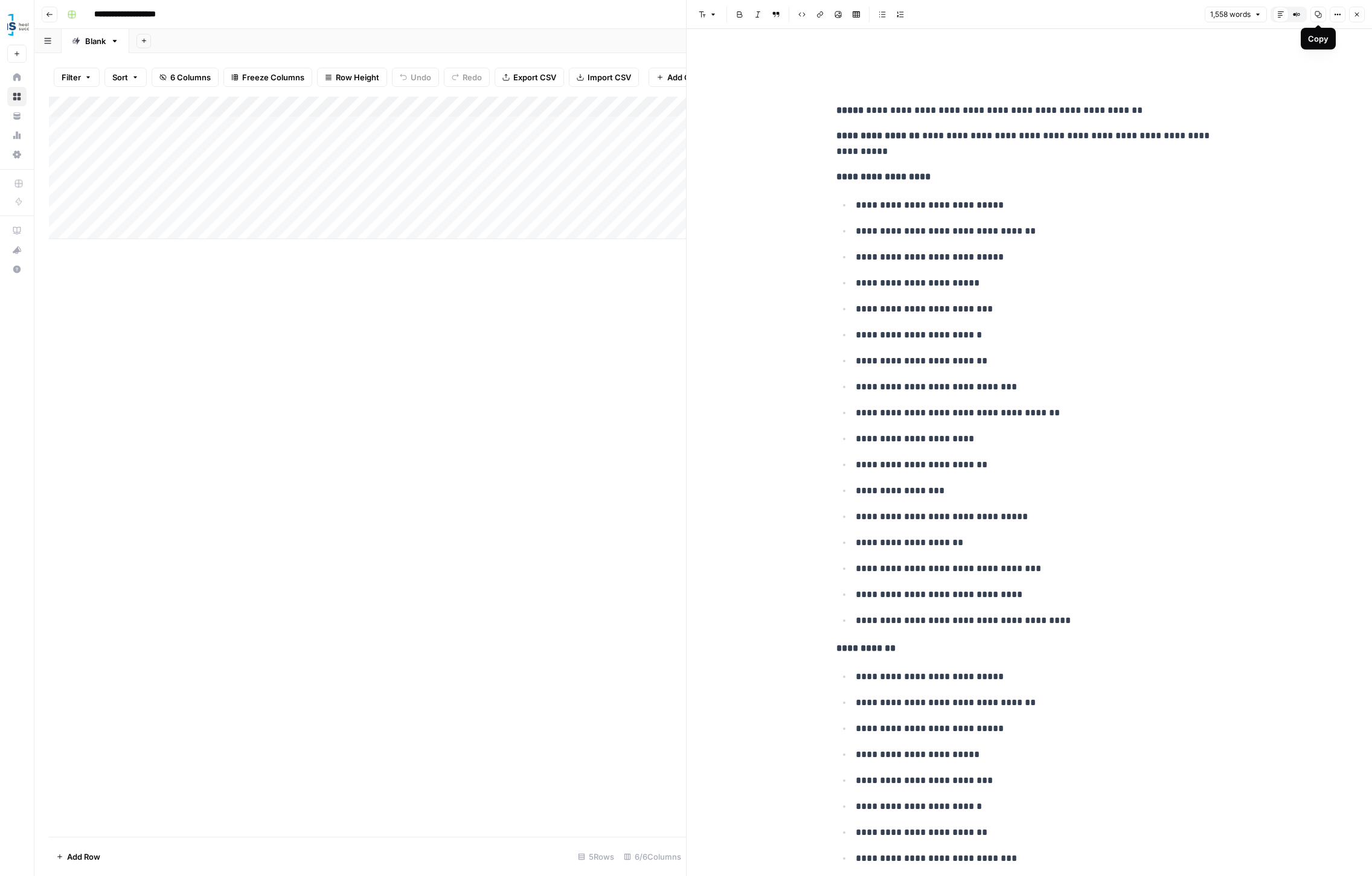
click at [1319, 13] on icon "button" at bounding box center [1318, 14] width 7 height 7
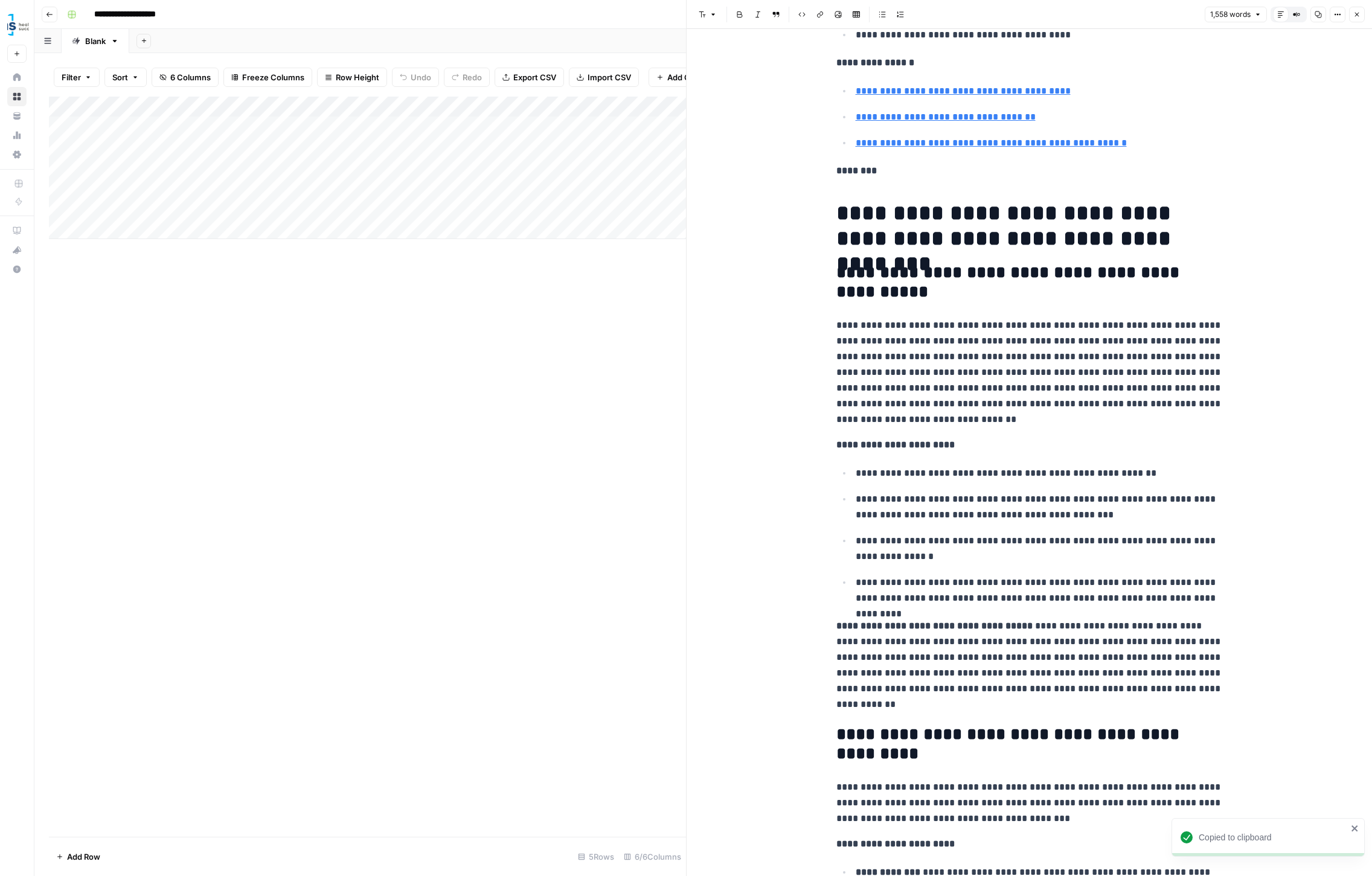
scroll to position [1079, 0]
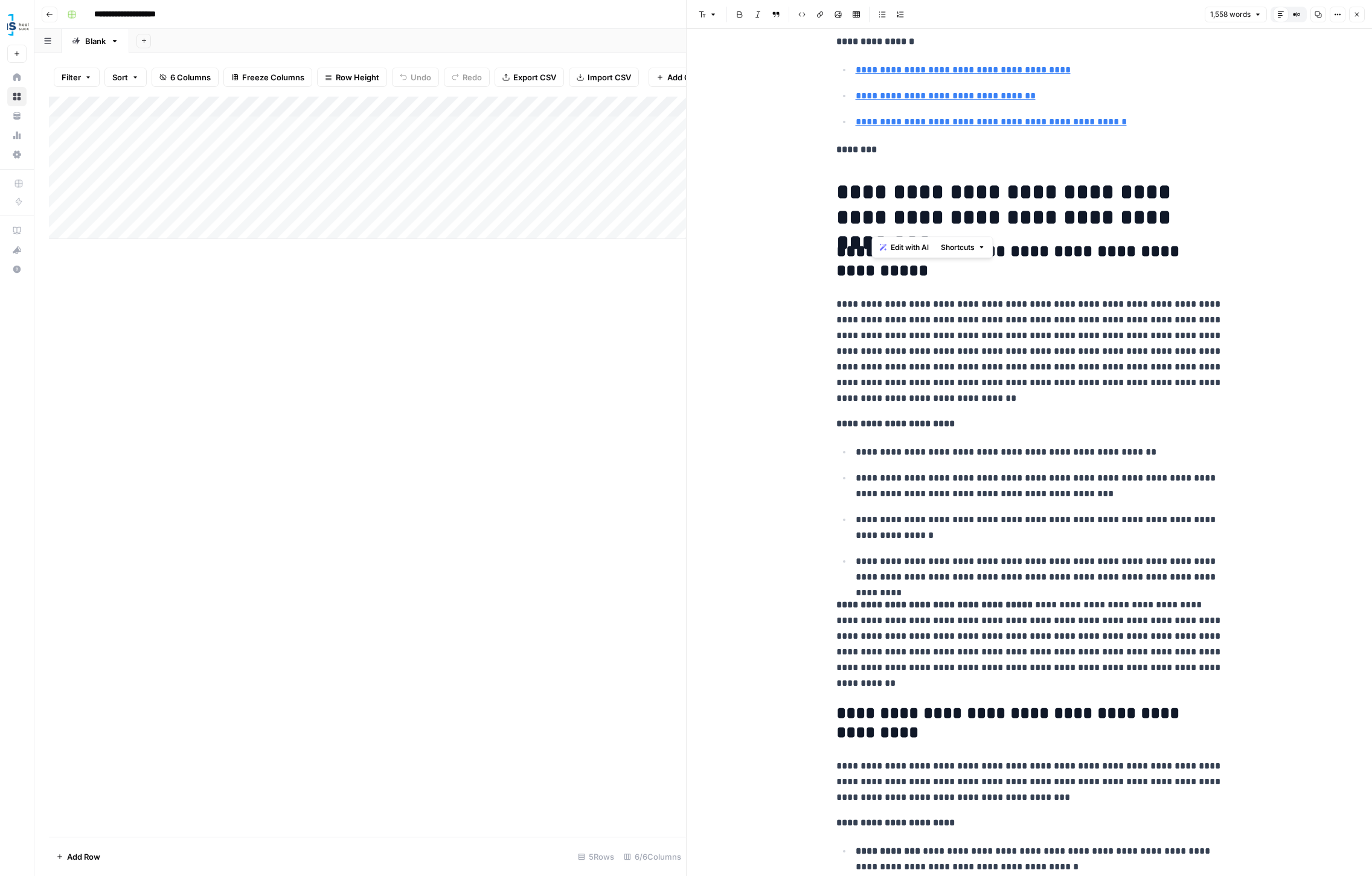
drag, startPoint x: 874, startPoint y: 191, endPoint x: 1178, endPoint y: 212, distance: 304.7
click at [1178, 212] on h1 "**********" at bounding box center [1029, 205] width 387 height 51
copy h1 "**********"
